Goal: Task Accomplishment & Management: Complete application form

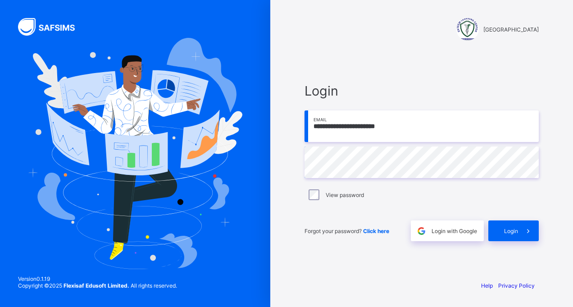
type input "**********"
click at [503, 228] on div "Login" at bounding box center [513, 230] width 50 height 21
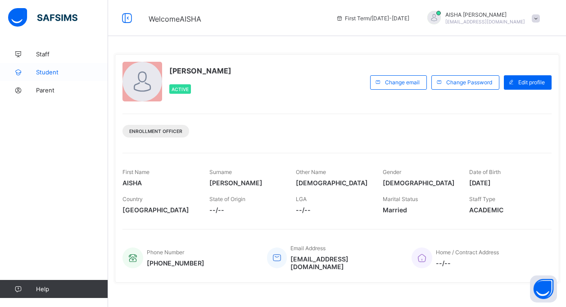
click at [51, 71] on span "Student" at bounding box center [72, 71] width 72 height 7
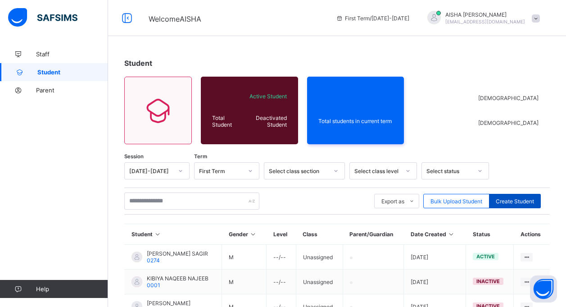
click at [517, 202] on span "Create Student" at bounding box center [515, 201] width 38 height 7
select select "**"
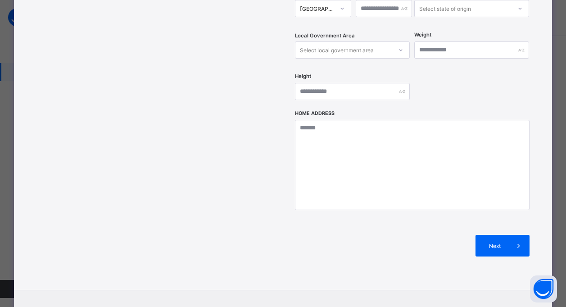
scroll to position [373, 0]
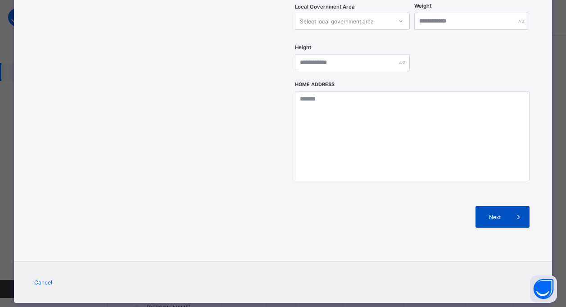
click at [501, 206] on div "Next" at bounding box center [503, 217] width 54 height 22
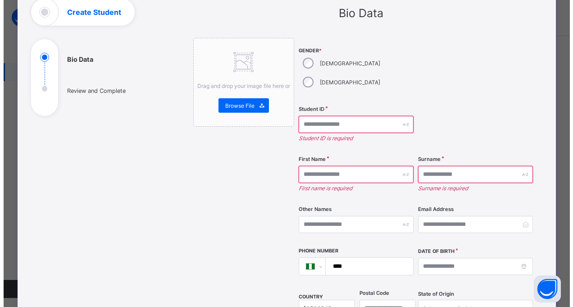
scroll to position [0, 0]
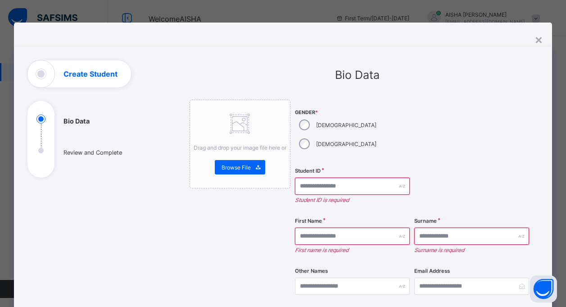
click at [539, 33] on div "×" at bounding box center [539, 39] width 9 height 15
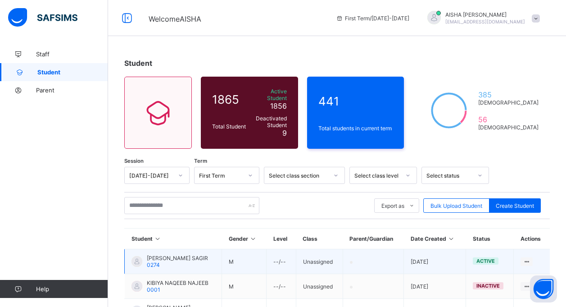
click at [174, 256] on span "[PERSON_NAME] SAGIR" at bounding box center [177, 258] width 61 height 7
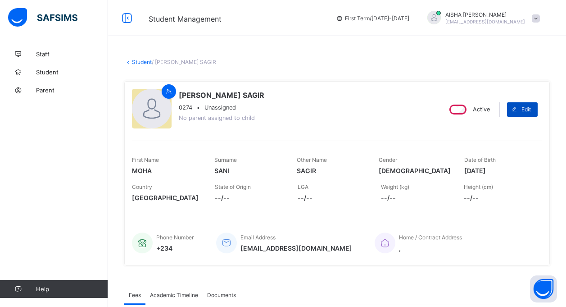
click at [531, 109] on span "Edit" at bounding box center [526, 109] width 9 height 7
select select "**"
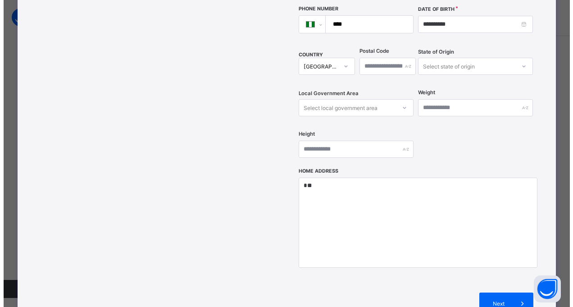
scroll to position [300, 0]
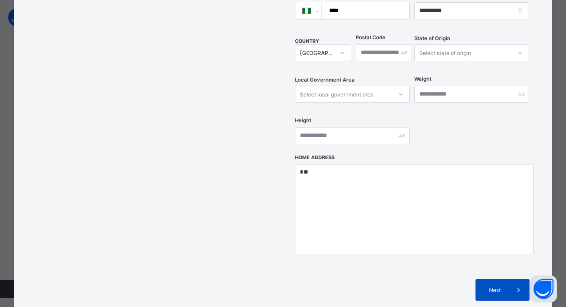
click at [495, 286] on span "Next" at bounding box center [495, 289] width 26 height 7
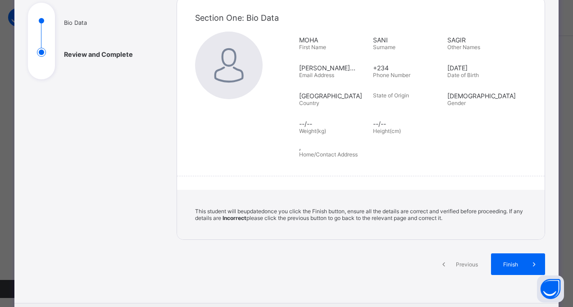
scroll to position [99, 0]
click at [501, 268] on div "Finish" at bounding box center [518, 264] width 54 height 22
click at [509, 263] on span "Finish" at bounding box center [511, 263] width 26 height 7
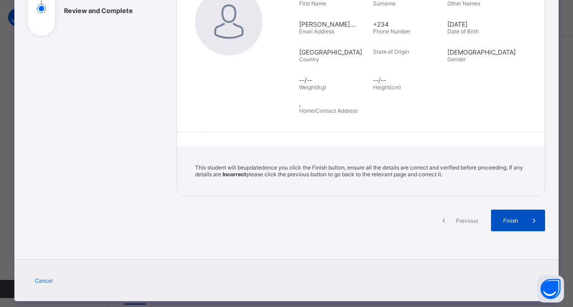
scroll to position [159, 0]
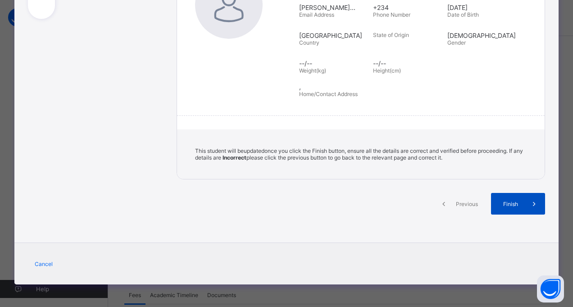
click at [509, 198] on div "Finish" at bounding box center [518, 204] width 54 height 22
click at [534, 204] on icon at bounding box center [534, 203] width 10 height 9
click at [512, 202] on span "Finish" at bounding box center [511, 203] width 26 height 7
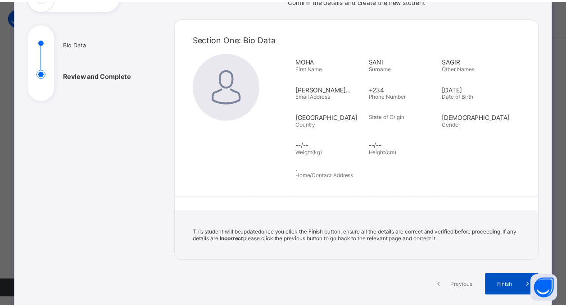
scroll to position [81, 0]
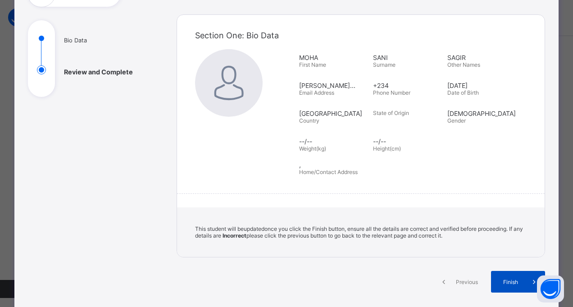
click at [523, 282] on span at bounding box center [534, 282] width 22 height 22
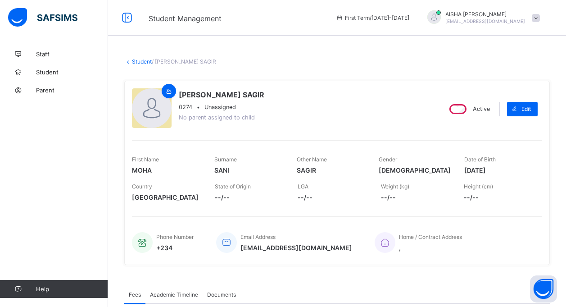
scroll to position [0, 0]
click at [50, 73] on span "Student" at bounding box center [72, 71] width 72 height 7
